Goal: Transaction & Acquisition: Obtain resource

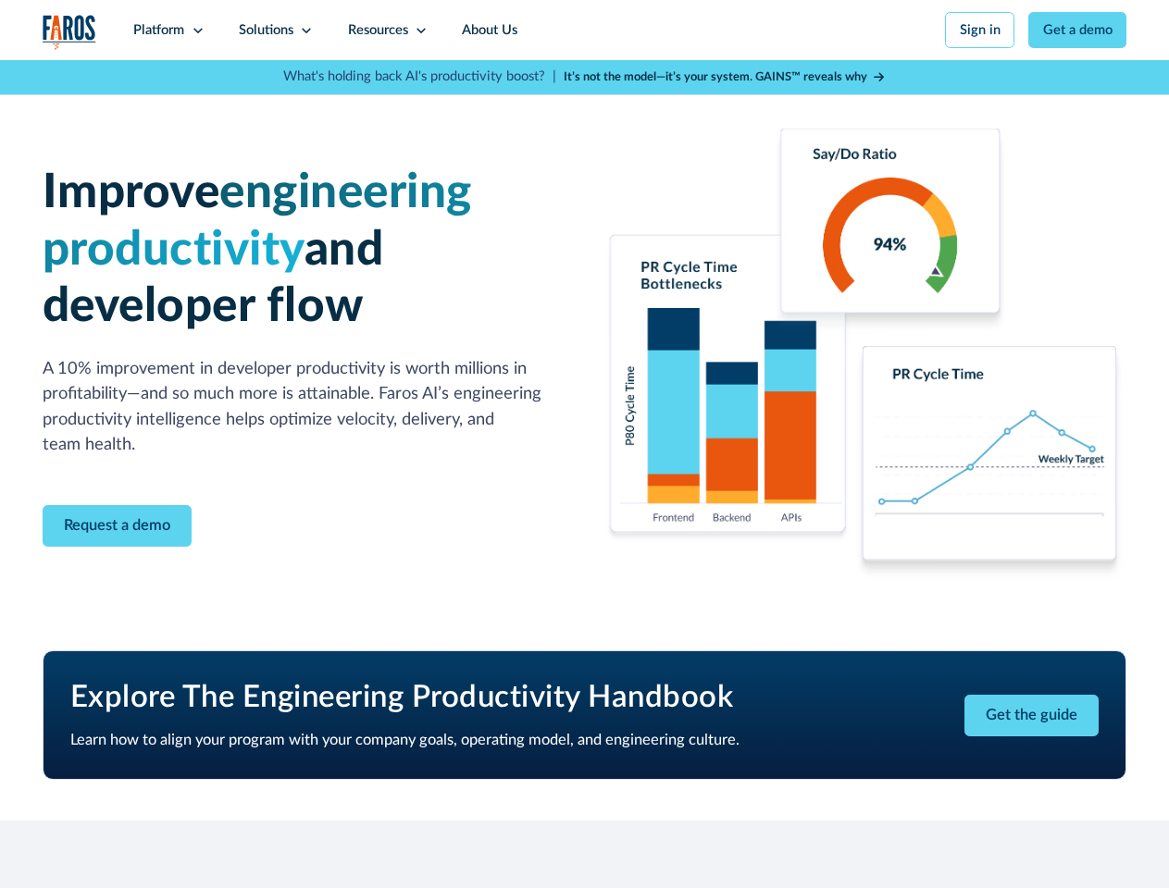
click at [1082, 30] on link "Get a demo" at bounding box center [1077, 30] width 98 height 36
click at [113, 530] on link "Request a demo" at bounding box center [117, 526] width 149 height 42
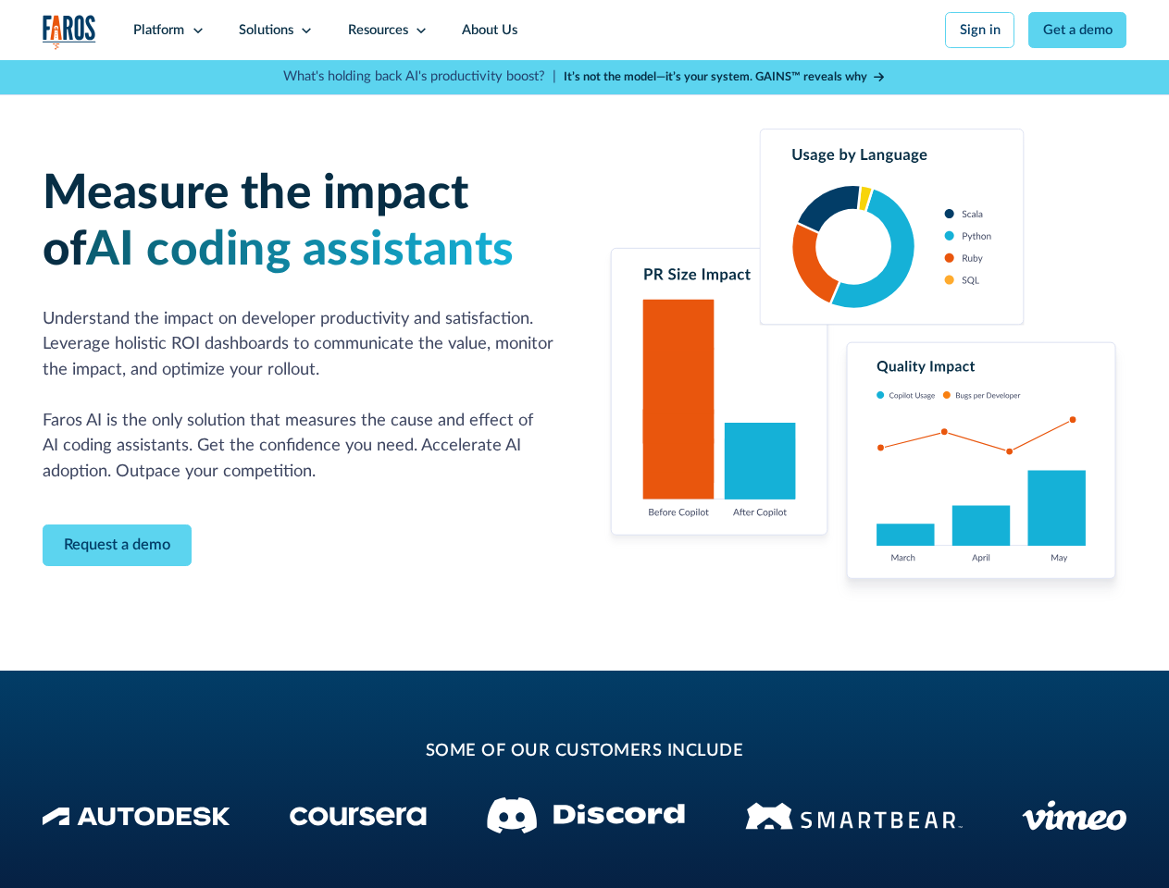
click at [1082, 30] on link "Get a demo" at bounding box center [1077, 30] width 98 height 36
click at [113, 550] on link "Request a demo" at bounding box center [117, 546] width 149 height 42
